Goal: Task Accomplishment & Management: Complete application form

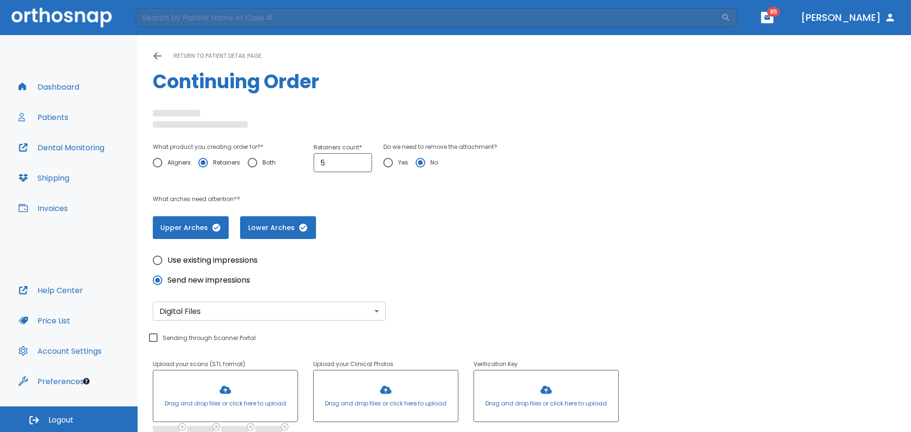
scroll to position [164, 0]
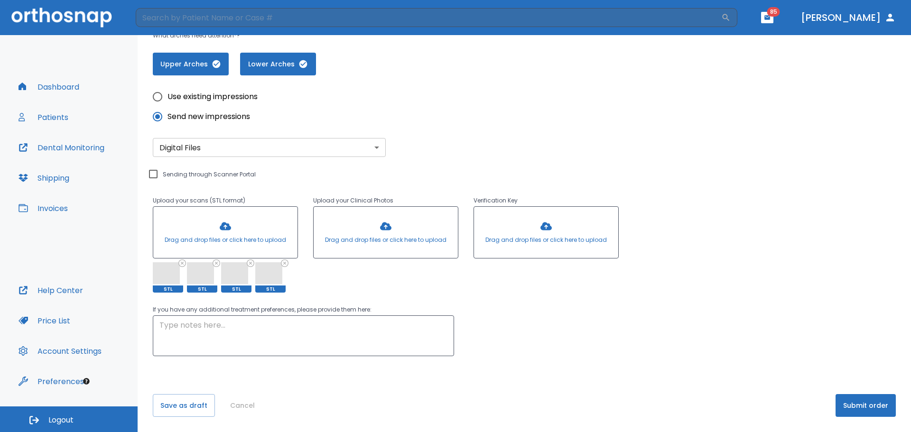
click at [156, 172] on input "Sending through Scanner Portal" at bounding box center [153, 173] width 11 height 11
checkbox input "true"
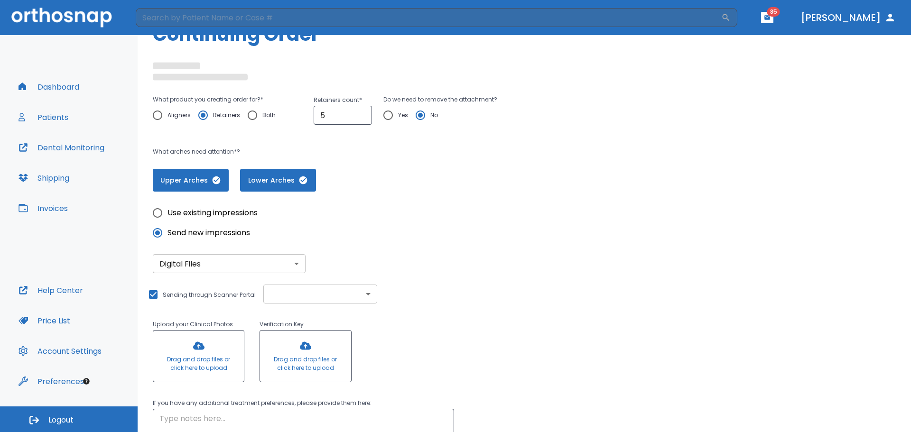
scroll to position [141, 0]
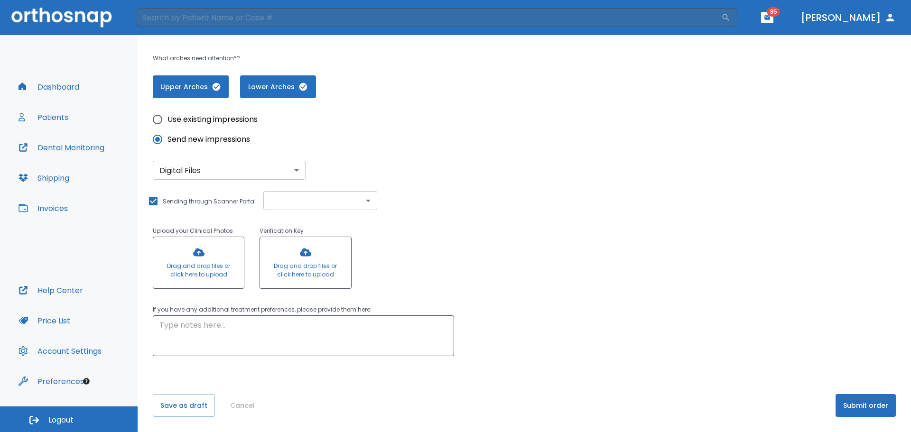
click at [879, 405] on button "Submit order" at bounding box center [865, 405] width 60 height 23
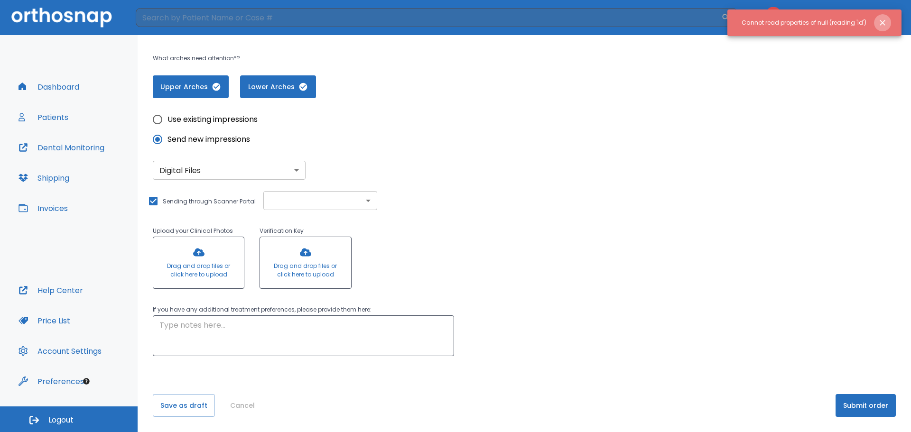
click at [885, 20] on icon "Close notification" at bounding box center [882, 22] width 9 height 9
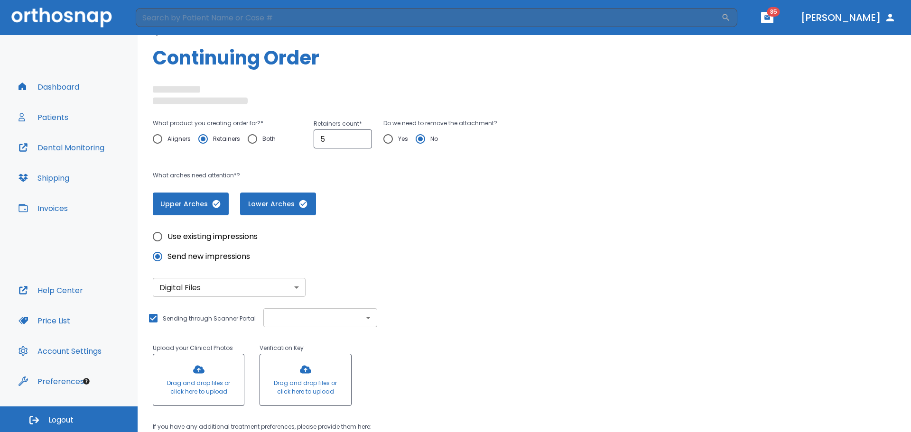
scroll to position [0, 0]
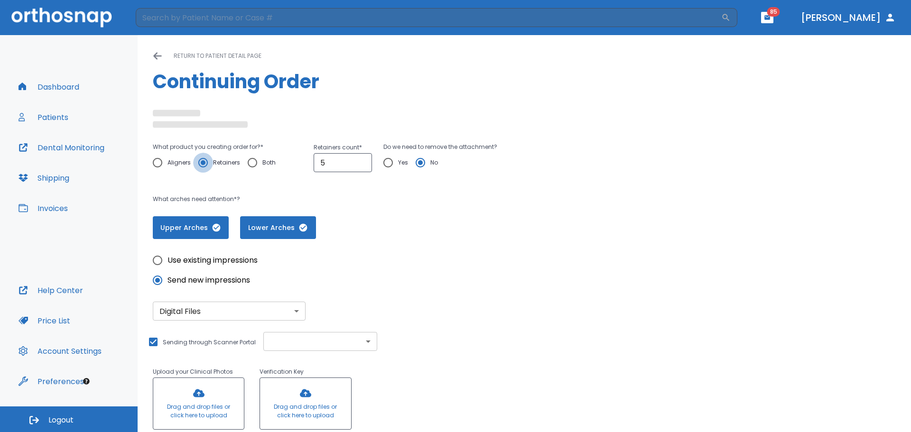
click at [200, 160] on input "Retainers" at bounding box center [203, 163] width 20 height 20
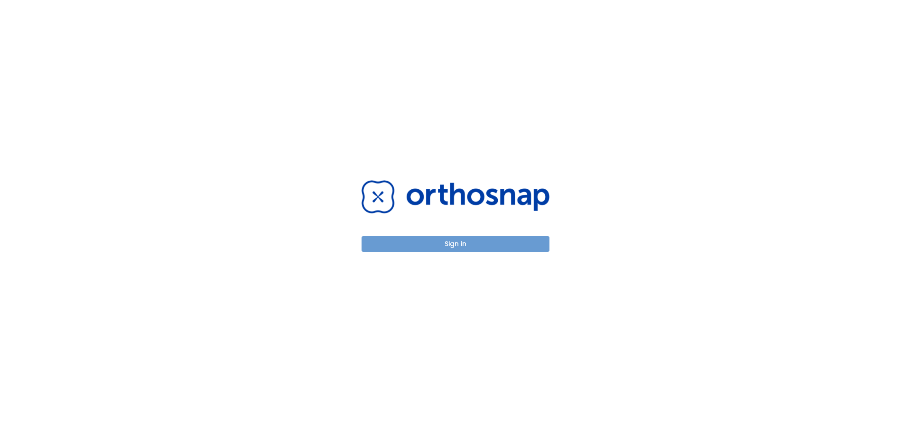
click at [434, 247] on button "Sign in" at bounding box center [455, 244] width 188 height 16
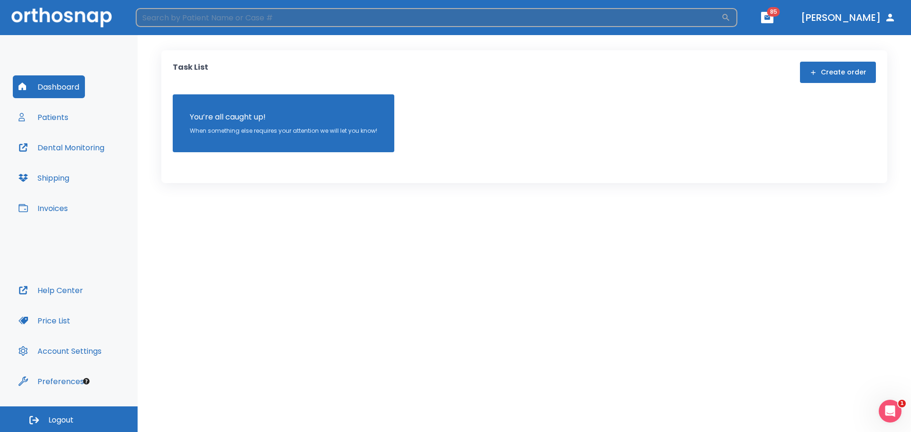
click at [244, 19] on input "search" at bounding box center [428, 17] width 585 height 19
type input "mackay"
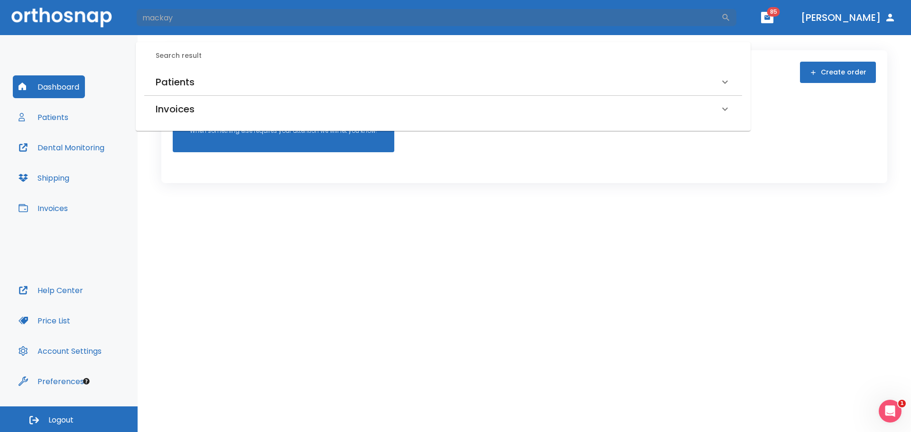
click at [183, 79] on h6 "Patients" at bounding box center [175, 81] width 39 height 15
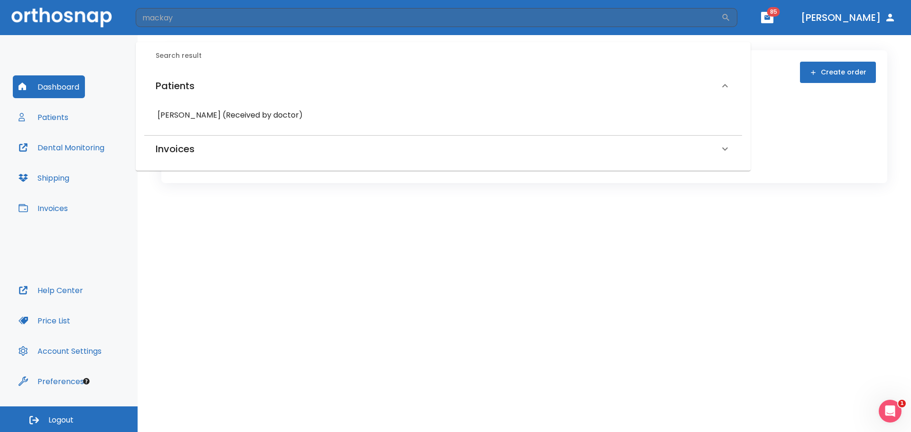
click at [196, 114] on h6 "[PERSON_NAME] (Received by doctor)" at bounding box center [443, 115] width 571 height 13
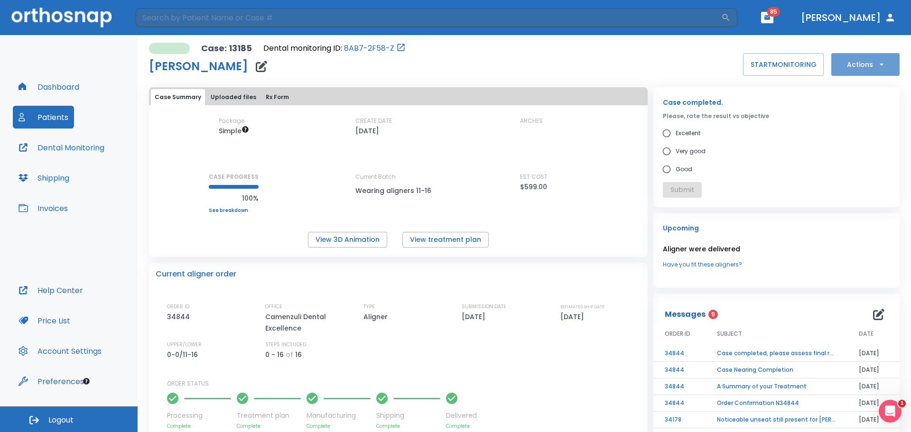
click at [866, 63] on button "Actions" at bounding box center [865, 64] width 68 height 23
click at [855, 134] on li "Order Next Aligners" at bounding box center [859, 139] width 69 height 24
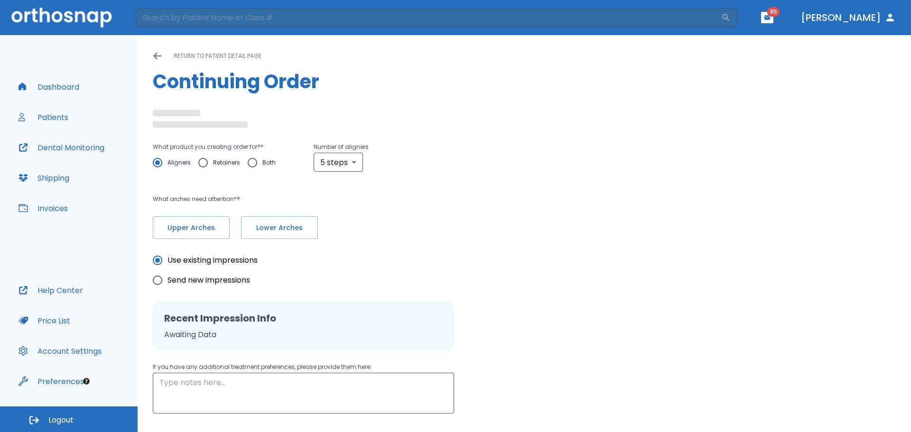
radio input "false"
radio input "true"
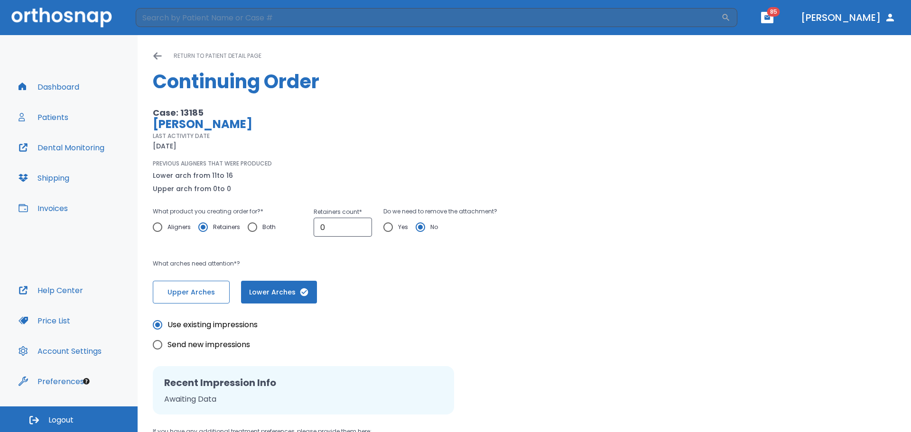
click at [181, 295] on span "Upper Arches" at bounding box center [191, 292] width 57 height 10
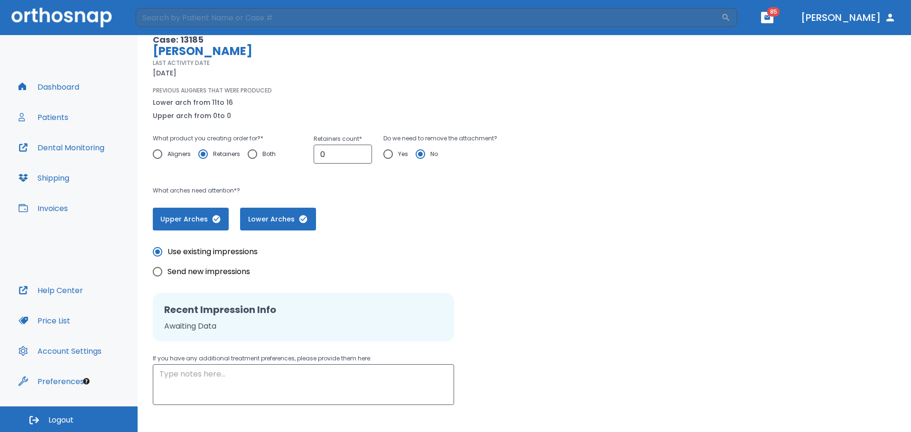
scroll to position [122, 0]
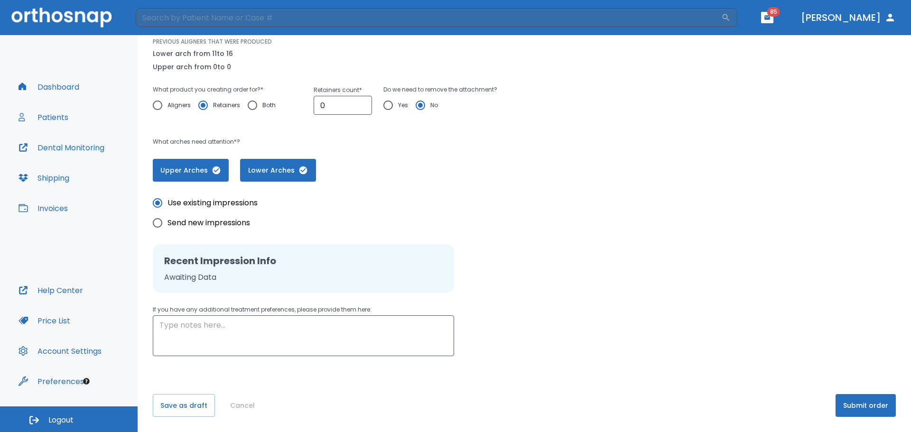
click at [153, 221] on input "Send new impressions" at bounding box center [158, 223] width 20 height 20
radio input "true"
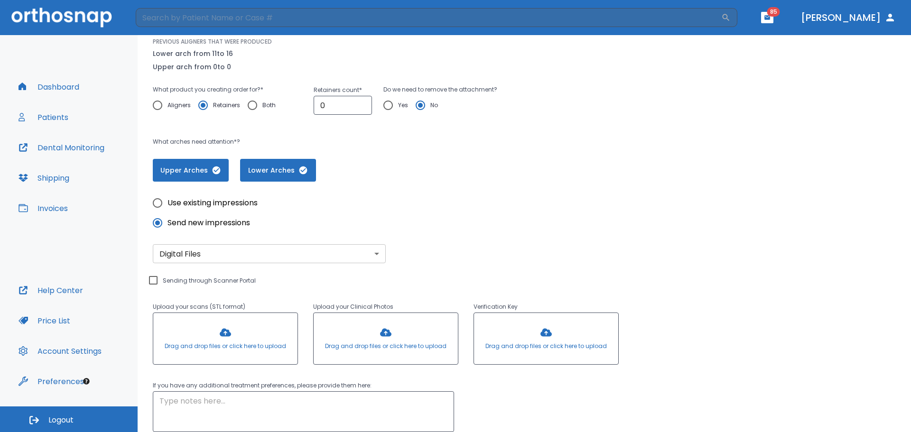
click at [153, 278] on input "Sending through Scanner Portal" at bounding box center [153, 280] width 11 height 11
checkbox input "true"
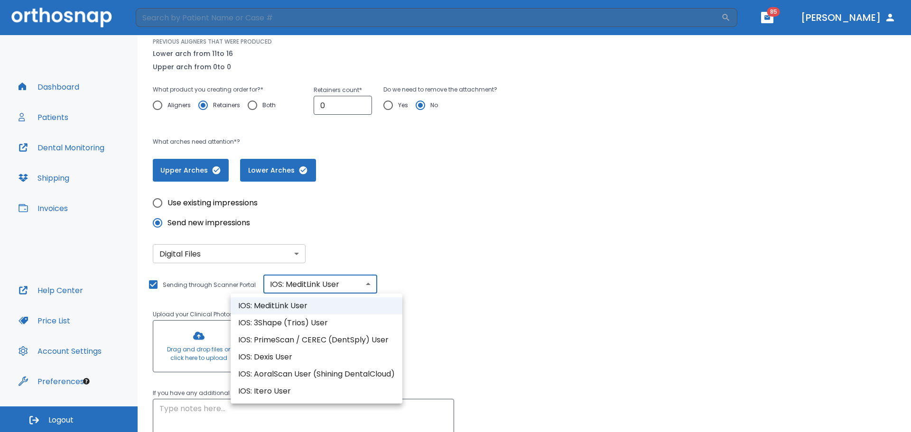
click at [353, 290] on body "​ 85 [PERSON_NAME] Dashboard Patients Dental Monitoring Shipping Invoices Help …" at bounding box center [455, 216] width 911 height 432
click at [293, 301] on li "IOS: MeditLink User" at bounding box center [317, 305] width 172 height 17
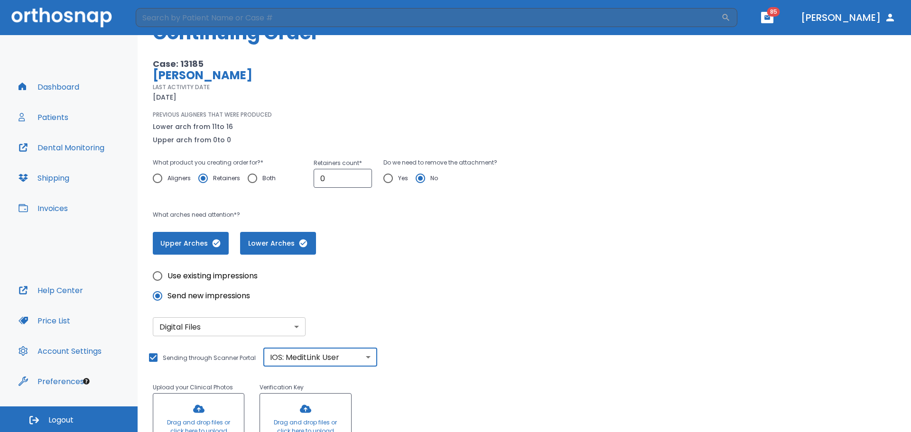
scroll to position [0, 0]
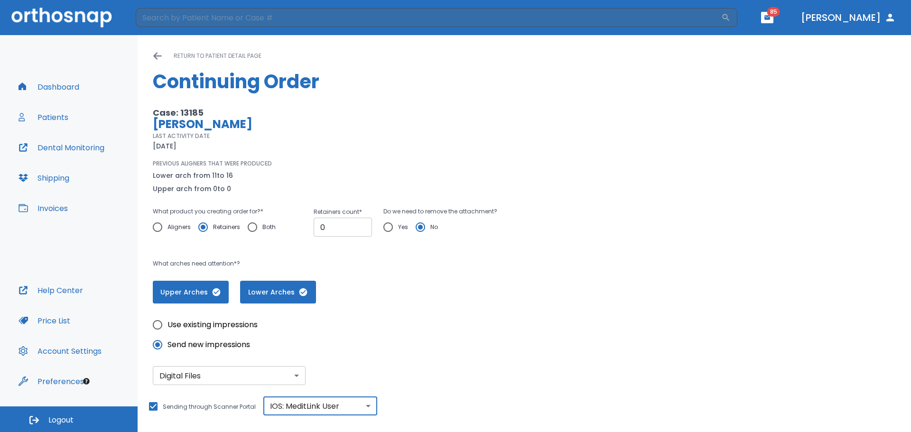
click at [334, 229] on input "0" at bounding box center [343, 227] width 58 height 19
click at [361, 223] on input "1" at bounding box center [343, 227] width 58 height 19
click at [361, 223] on input "2" at bounding box center [343, 227] width 58 height 19
click at [361, 223] on input "3" at bounding box center [343, 227] width 58 height 19
click at [361, 223] on input "4" at bounding box center [343, 227] width 58 height 19
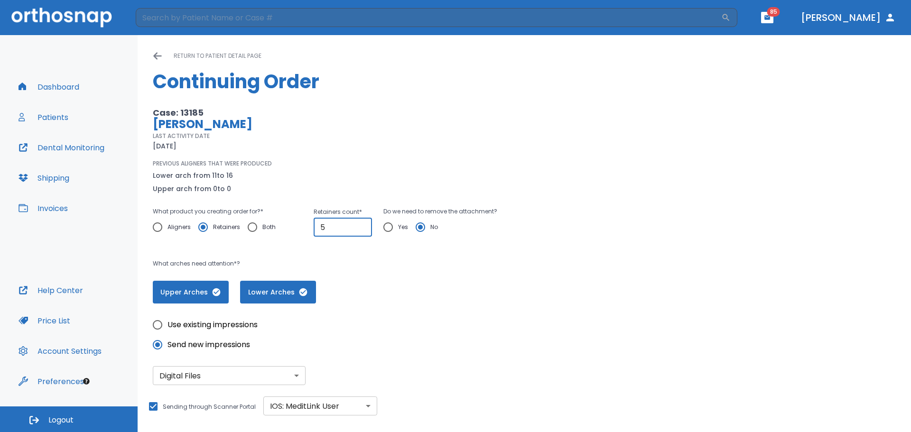
type input "5"
click at [361, 223] on input "5" at bounding box center [343, 227] width 58 height 19
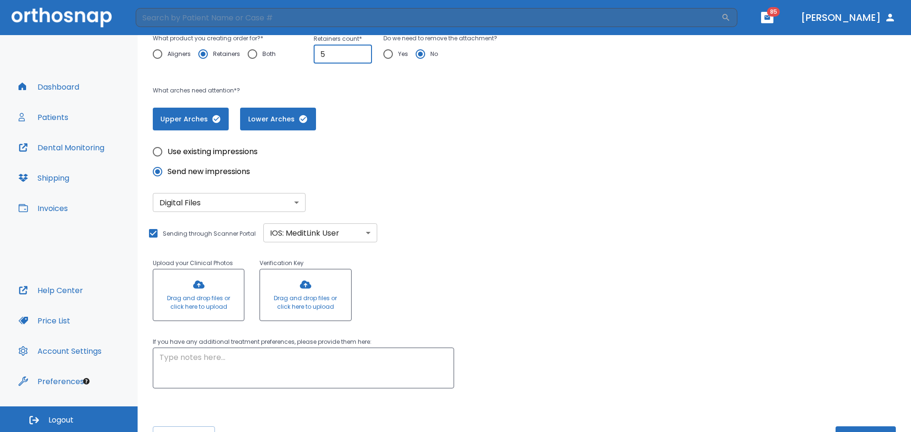
scroll to position [205, 0]
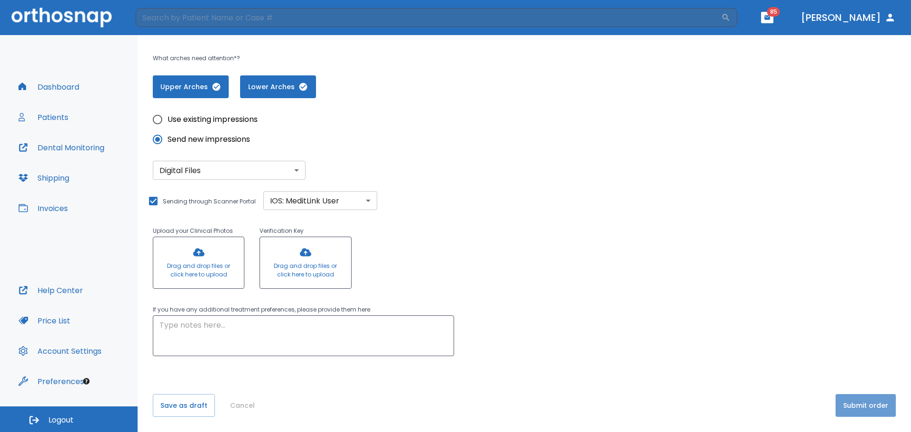
click at [862, 402] on button "Submit order" at bounding box center [865, 405] width 60 height 23
